Goal: Task Accomplishment & Management: Complete application form

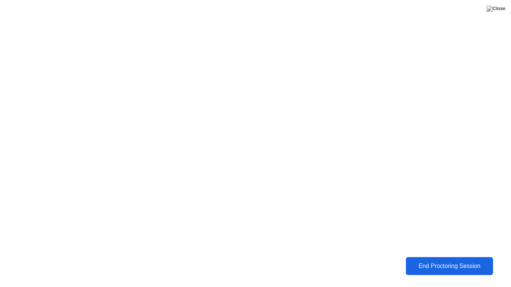
click at [426, 258] on button "End Proctoring Session" at bounding box center [450, 266] width 88 height 18
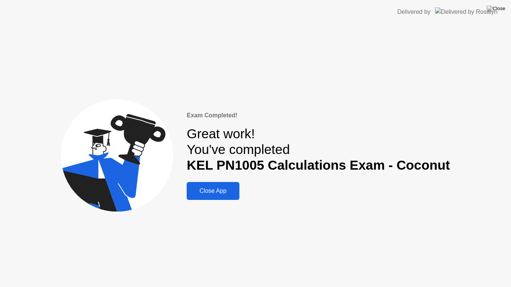
click at [214, 202] on div "Exam Completed! Great work! You've completed KEL PN1005 Calculations Exam - Coc…" at bounding box center [255, 155] width 511 height 263
click at [213, 200] on button "Close App" at bounding box center [213, 191] width 52 height 18
